Goal: Information Seeking & Learning: Learn about a topic

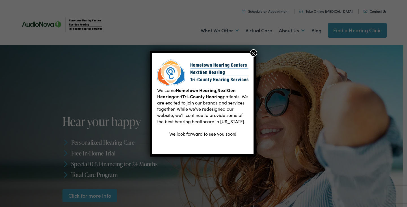
click at [253, 52] on button "×" at bounding box center [253, 52] width 7 height 7
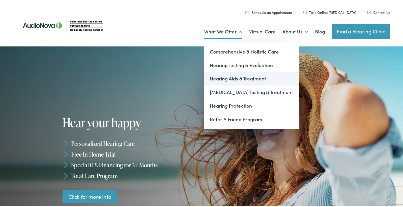
click at [219, 76] on link "Hearing Aids & Treatment" at bounding box center [251, 78] width 94 height 14
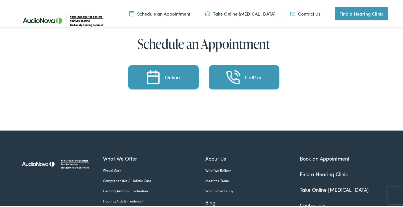
scroll to position [2232, 0]
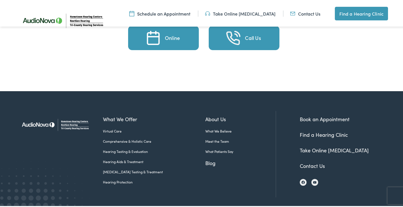
click at [130, 158] on link "Hearing Aids & Treatment" at bounding box center [154, 160] width 102 height 5
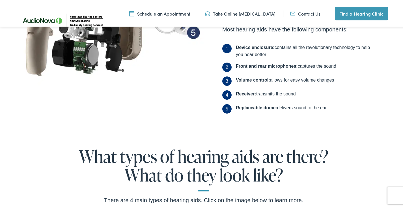
scroll to position [85, 0]
